Goal: Find specific page/section: Find specific page/section

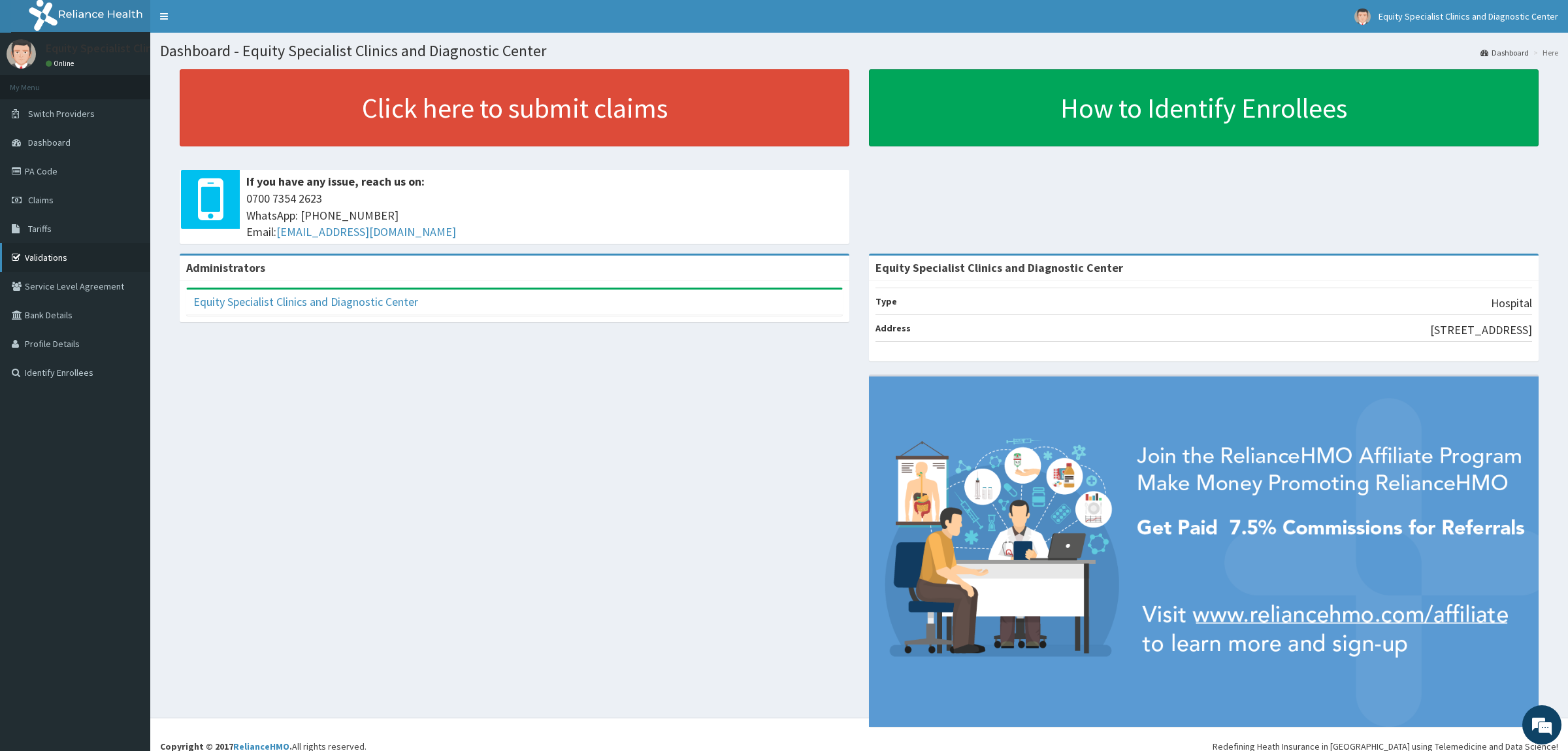
click at [58, 252] on link "Validations" at bounding box center [75, 257] width 150 height 28
click at [82, 254] on link "Validations" at bounding box center [75, 257] width 150 height 28
click at [83, 138] on link "Dashboard" at bounding box center [75, 142] width 150 height 28
click at [88, 181] on link "PA Code" at bounding box center [75, 171] width 150 height 28
